Goal: Information Seeking & Learning: Check status

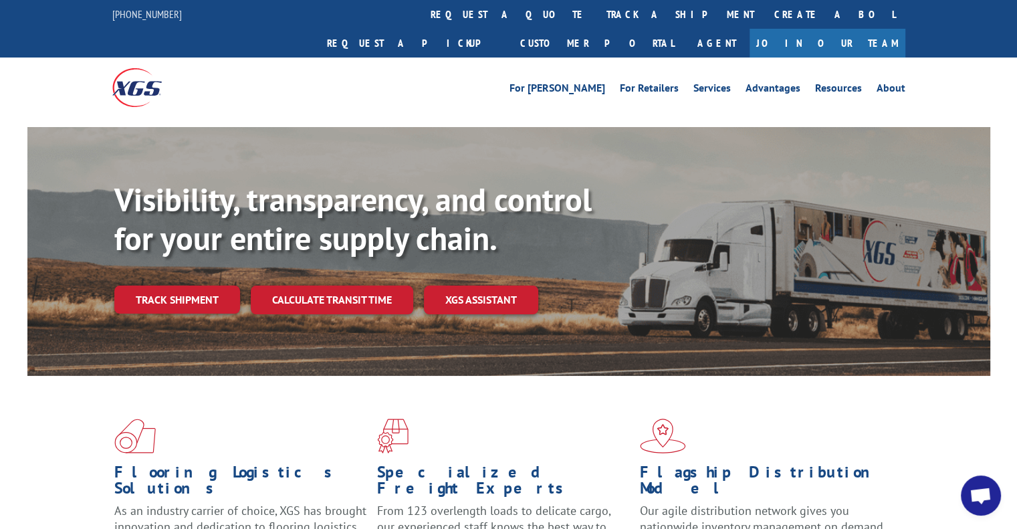
click at [211, 254] on div "Visibility, transparency, and control for your entire supply chain. Track shipm…" at bounding box center [552, 274] width 876 height 187
drag, startPoint x: 211, startPoint y: 280, endPoint x: 226, endPoint y: 280, distance: 15.4
click at [211, 286] on link "Track shipment" at bounding box center [177, 300] width 126 height 28
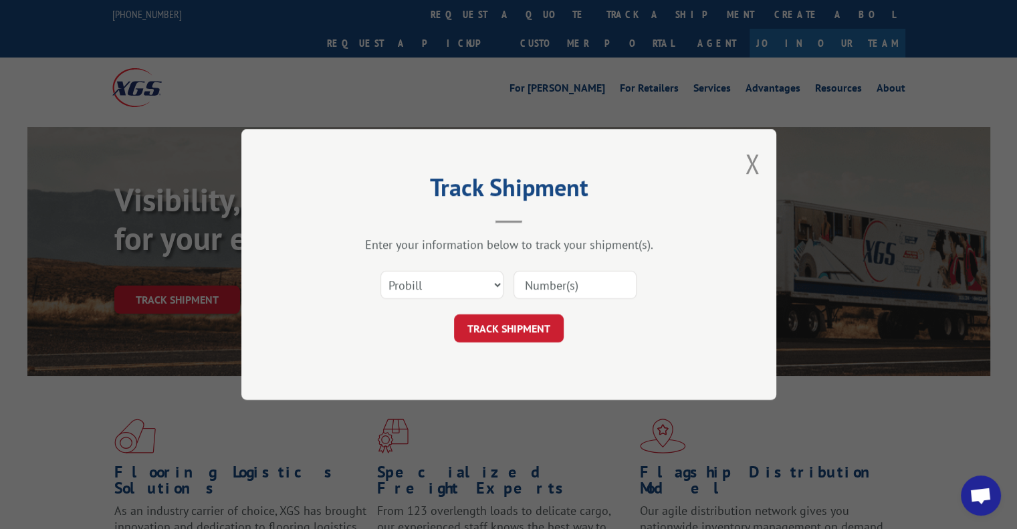
click at [524, 278] on input at bounding box center [575, 285] width 123 height 28
paste input "17496916"
type input "17496916"
click at [529, 324] on button "TRACK SHIPMENT" at bounding box center [509, 328] width 110 height 28
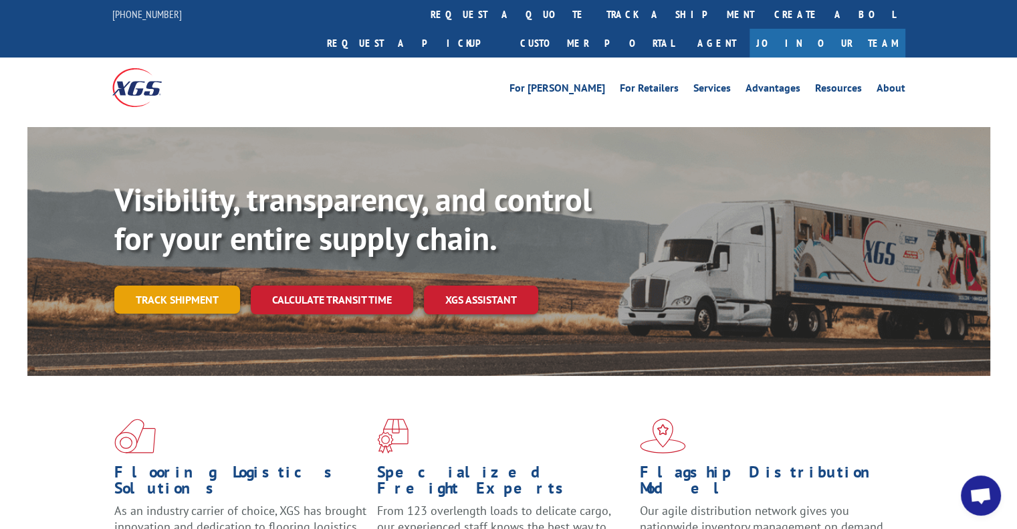
click at [217, 286] on link "Track shipment" at bounding box center [177, 300] width 126 height 28
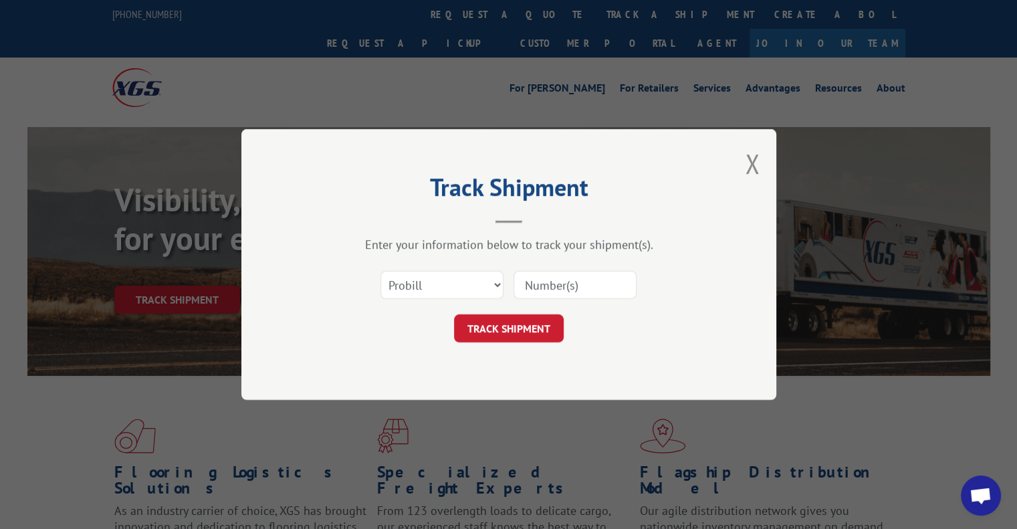
click at [559, 288] on input at bounding box center [575, 285] width 123 height 28
paste input "17496905"
type input "17496905"
click at [514, 324] on button "TRACK SHIPMENT" at bounding box center [509, 328] width 110 height 28
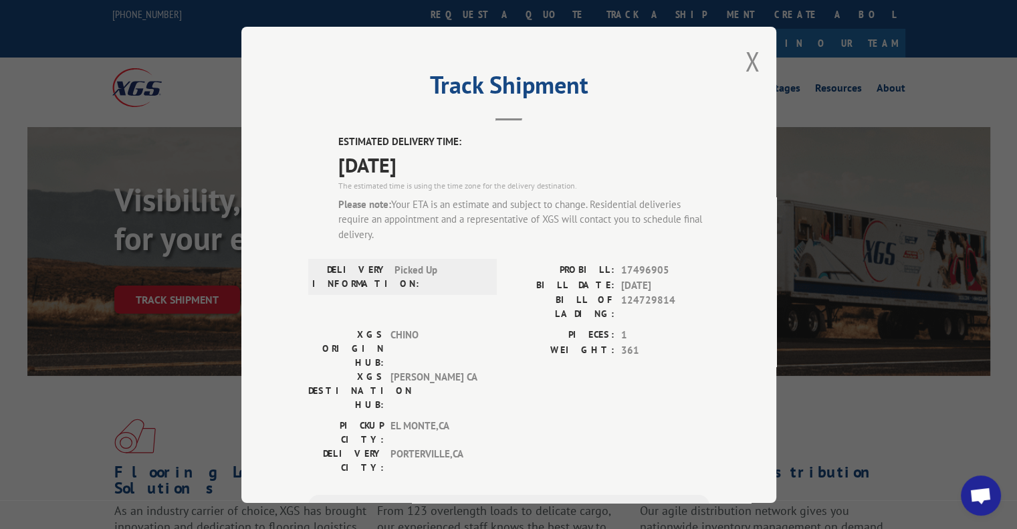
drag, startPoint x: 403, startPoint y: 202, endPoint x: 440, endPoint y: 237, distance: 51.1
click at [440, 237] on div "Please note: Your ETA is an estimate and subject to change. Residential deliver…" at bounding box center [523, 219] width 371 height 45
click at [499, 254] on div "ESTIMATED DELIVERY TIME: [DATE] The estimated time is using the time zone for t…" at bounding box center [508, 405] width 401 height 542
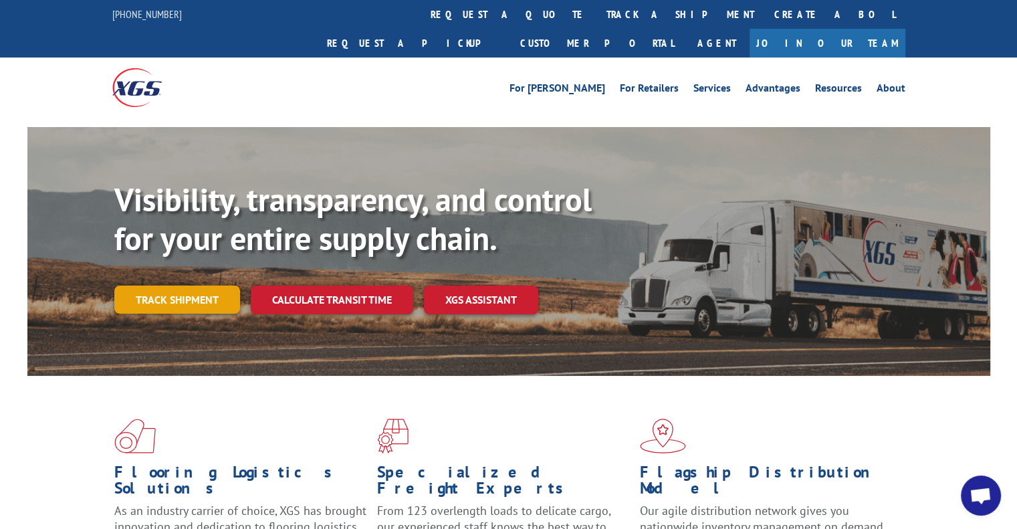
click at [211, 286] on link "Track shipment" at bounding box center [177, 300] width 126 height 28
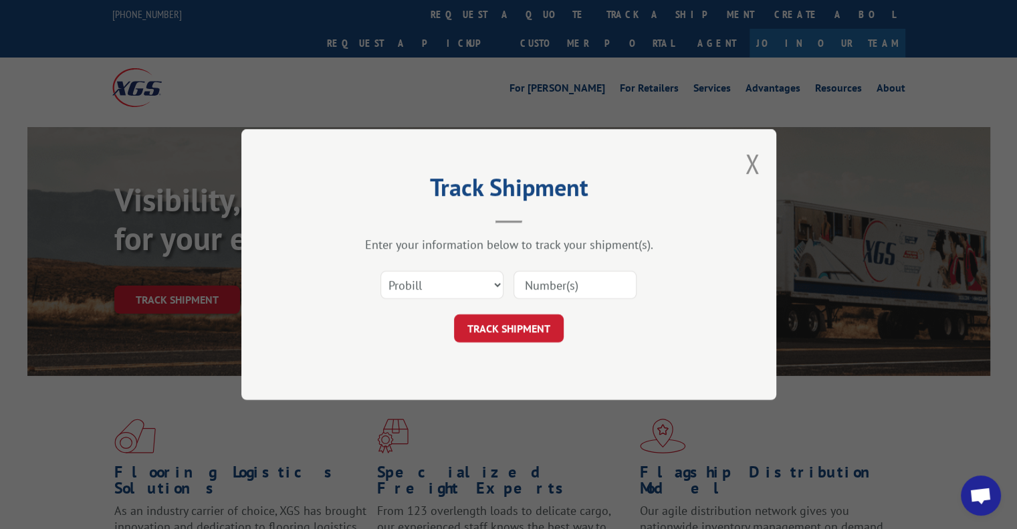
click at [562, 290] on input at bounding box center [575, 285] width 123 height 28
paste input "17009376"
type input "17009376"
click at [530, 328] on button "TRACK SHIPMENT" at bounding box center [509, 328] width 110 height 28
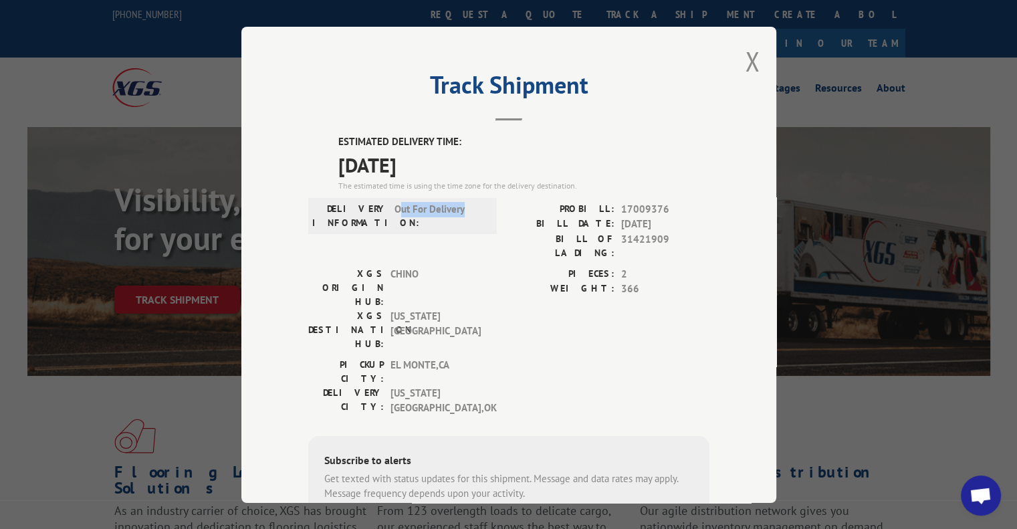
drag, startPoint x: 464, startPoint y: 211, endPoint x: 393, endPoint y: 204, distance: 71.9
click at [395, 204] on span "Out For Delivery" at bounding box center [440, 215] width 90 height 28
